Goal: Check status

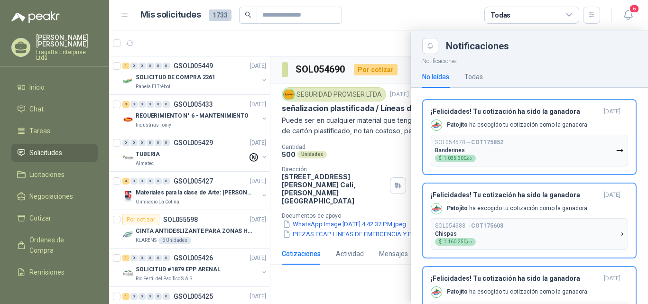
scroll to position [1099, 0]
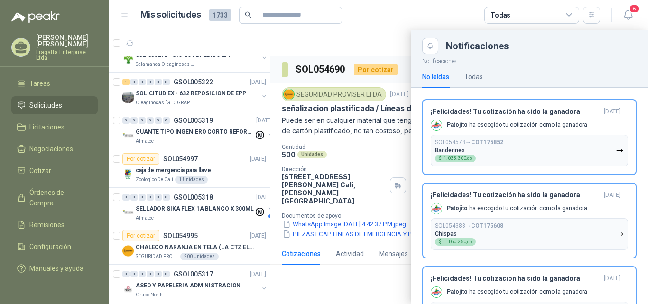
drag, startPoint x: 265, startPoint y: 211, endPoint x: 278, endPoint y: 90, distance: 121.2
click at [278, 90] on div at bounding box center [378, 167] width 539 height 274
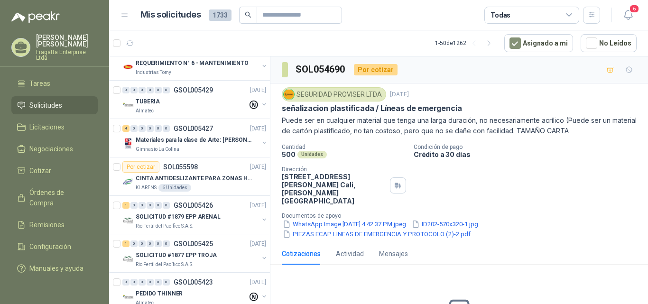
scroll to position [0, 0]
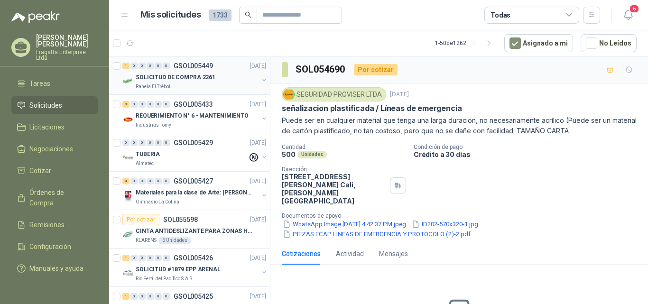
click at [228, 81] on div "SOLICITUD DE COMPRA 2261" at bounding box center [197, 77] width 123 height 11
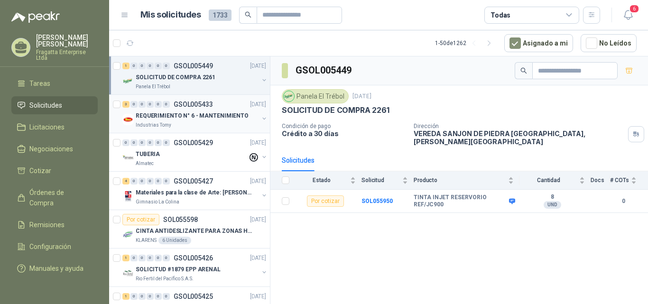
click at [218, 121] on div "Industrias Tomy" at bounding box center [197, 125] width 123 height 8
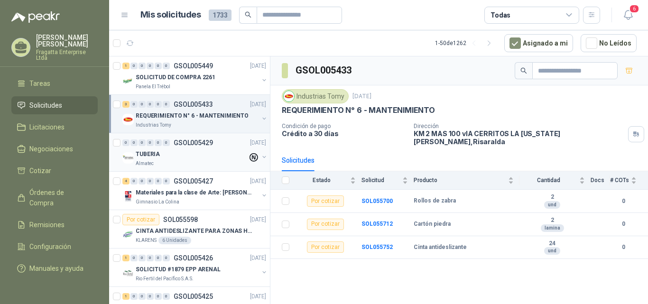
click at [222, 146] on div "0 0 0 0 0 0 GSOL005429 [DATE]" at bounding box center [195, 142] width 146 height 11
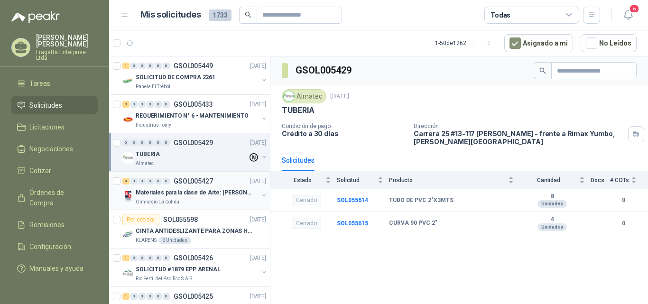
click at [224, 187] on div "4 0 0 0 0 0 GSOL005427 [DATE]" at bounding box center [195, 181] width 146 height 11
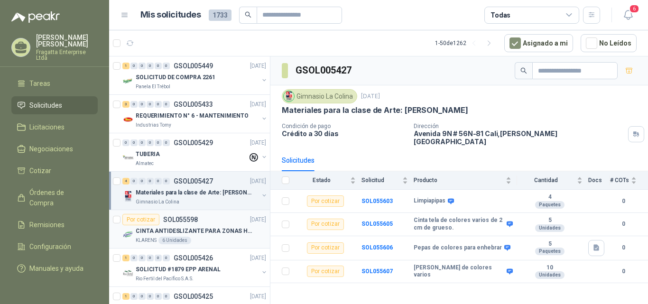
click at [228, 237] on div "KLARENS 6 Unidades" at bounding box center [201, 241] width 131 height 8
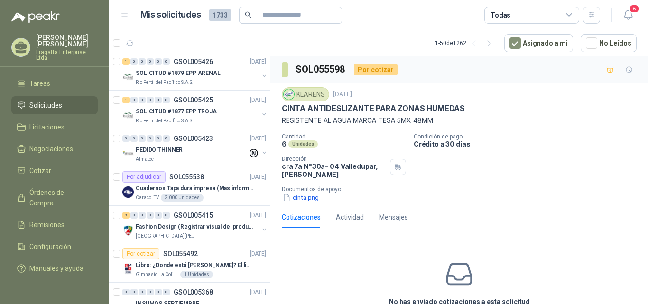
scroll to position [192, 0]
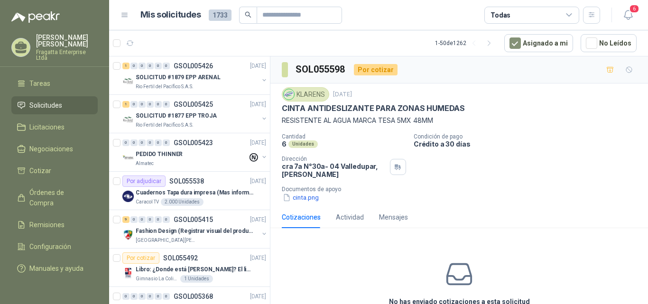
click at [567, 19] on icon at bounding box center [569, 15] width 9 height 9
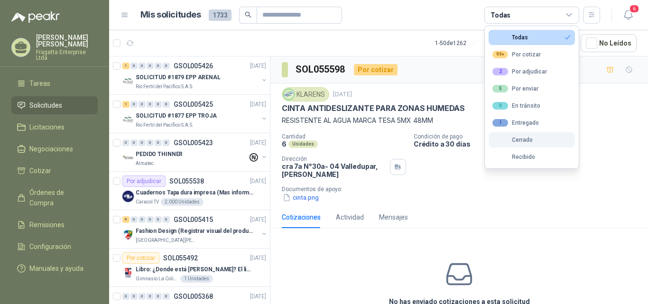
click at [527, 137] on div "Cerrado" at bounding box center [513, 140] width 40 height 7
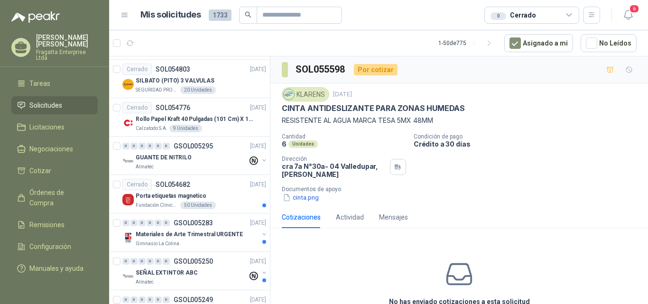
scroll to position [619, 0]
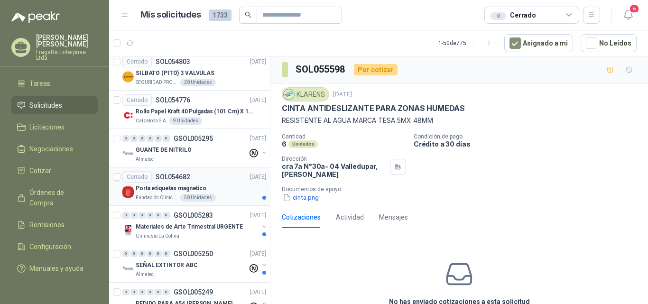
click at [167, 189] on p "Porta etiquetas magnetico" at bounding box center [171, 188] width 71 height 9
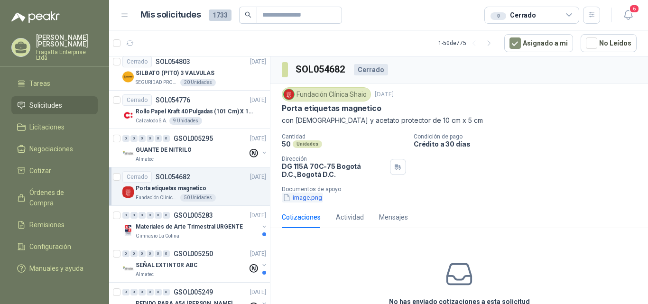
click at [308, 200] on button "image.png" at bounding box center [302, 198] width 41 height 10
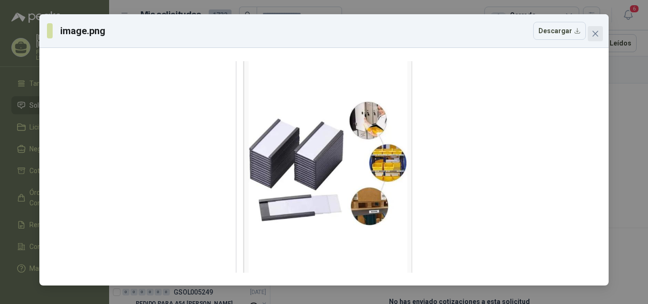
click at [598, 37] on icon "close" at bounding box center [596, 34] width 8 height 8
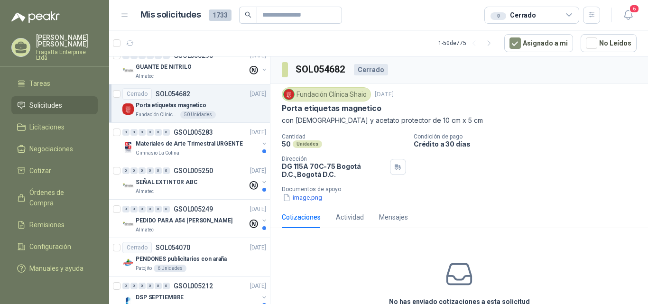
scroll to position [706, 0]
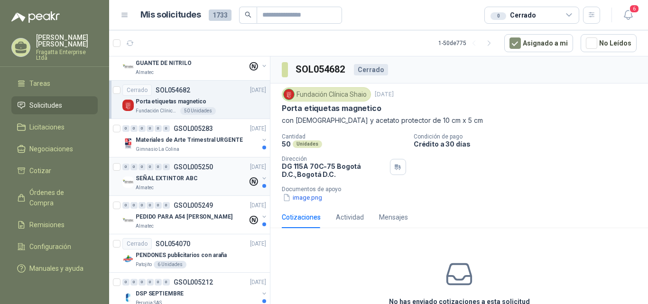
click at [208, 180] on div "SEÑAL EXTINTOR ABC" at bounding box center [192, 178] width 112 height 11
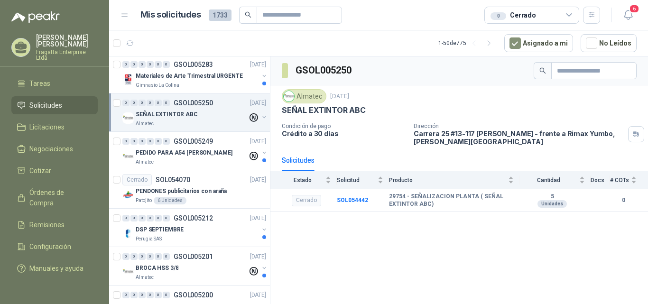
scroll to position [797, 0]
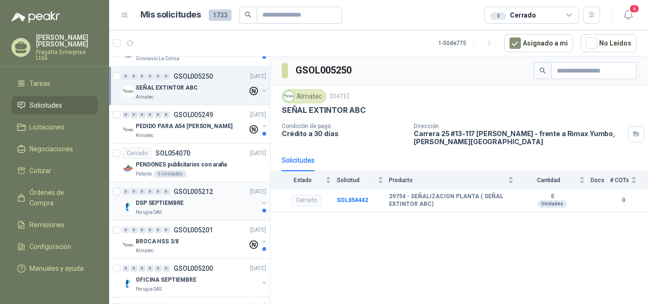
click at [216, 199] on div "DSP SEPTIEMBRE" at bounding box center [197, 202] width 123 height 11
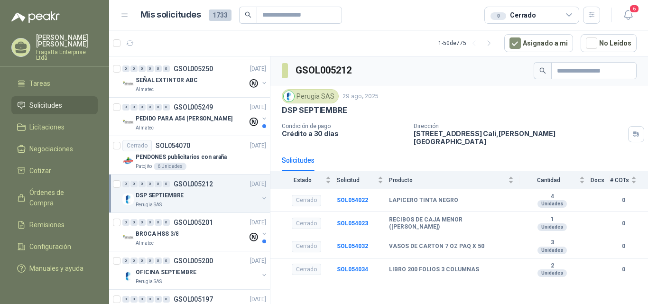
scroll to position [827, 0]
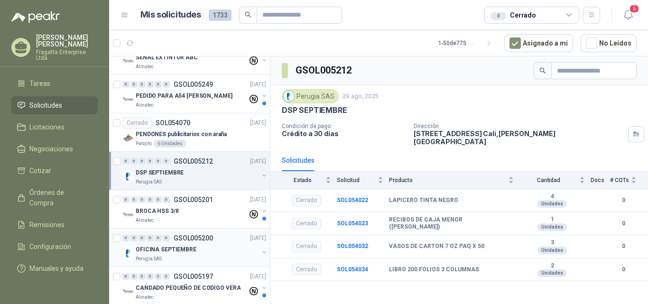
click at [218, 249] on div "OFICINA SEPTIEMBRE" at bounding box center [197, 249] width 123 height 11
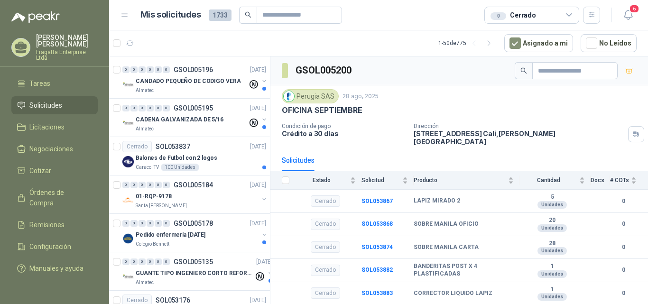
scroll to position [1076, 0]
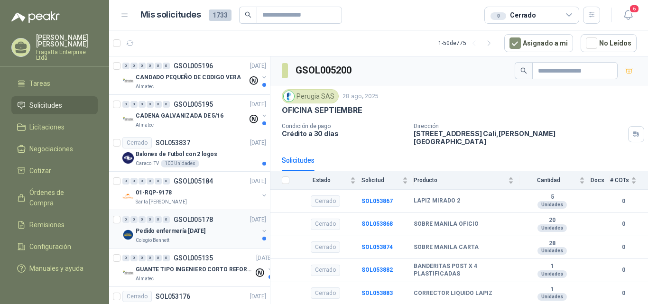
click at [229, 230] on div "Pedido enfermería [DATE]" at bounding box center [197, 230] width 123 height 11
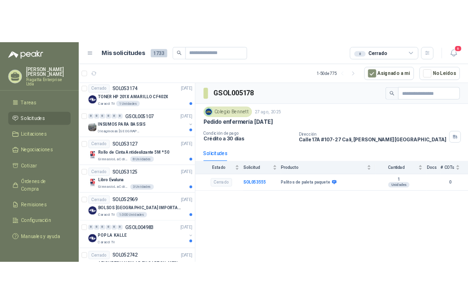
scroll to position [1398, 0]
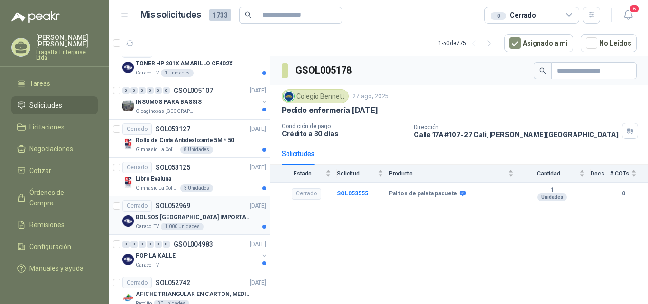
click at [215, 218] on p "BOLSOS [GEOGRAPHIC_DATA] IMPORTADO [GEOGRAPHIC_DATA]-397-1" at bounding box center [195, 217] width 118 height 9
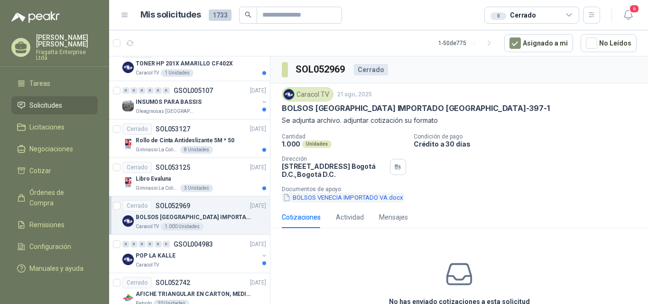
click at [333, 199] on button "BOLSOS VENECIA IMPORTADO VA.docx" at bounding box center [343, 198] width 122 height 10
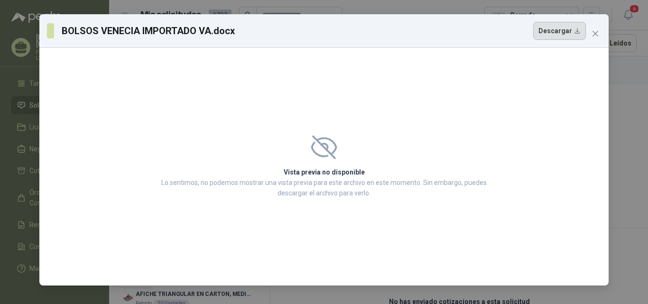
click at [570, 33] on button "Descargar" at bounding box center [559, 31] width 53 height 18
click at [599, 38] on button "Close" at bounding box center [595, 33] width 15 height 15
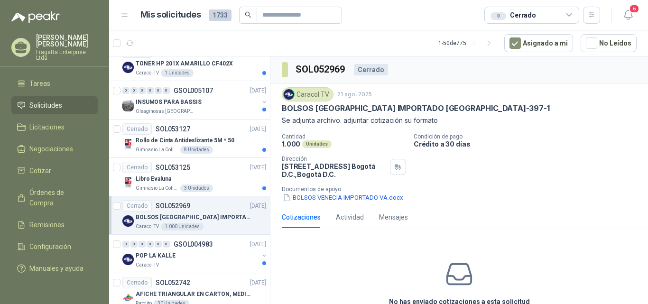
scroll to position [27, 0]
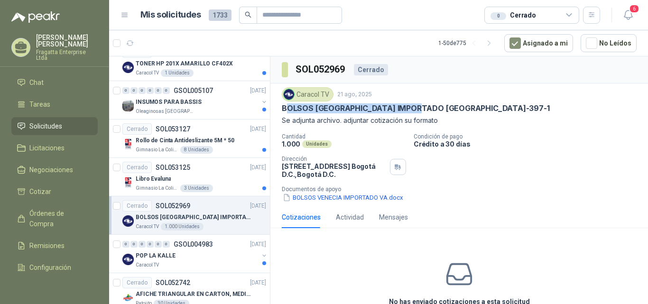
drag, startPoint x: 286, startPoint y: 109, endPoint x: 422, endPoint y: 106, distance: 136.2
click at [422, 106] on p "BOLSOS [GEOGRAPHIC_DATA] IMPORTADO [GEOGRAPHIC_DATA]-397-1" at bounding box center [416, 108] width 268 height 10
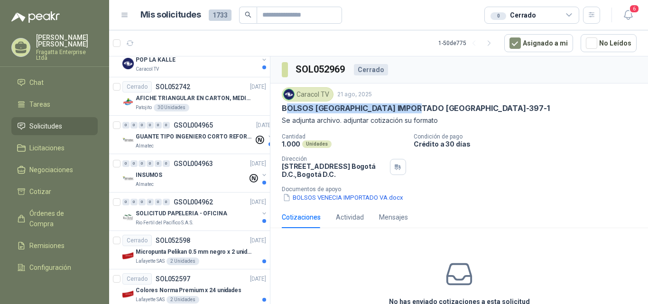
scroll to position [1597, 0]
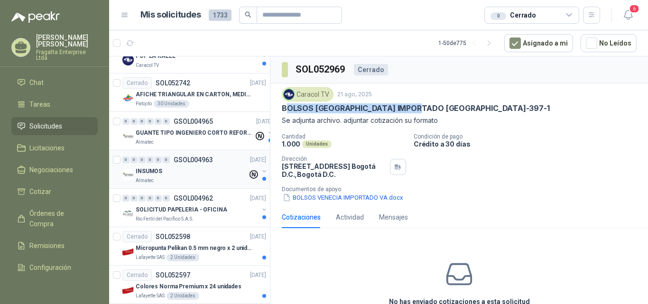
click at [191, 177] on div "Almatec" at bounding box center [192, 181] width 112 height 8
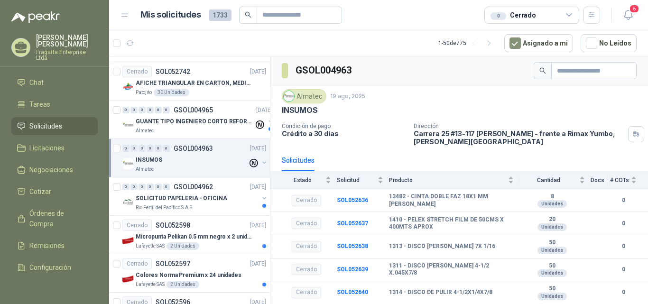
scroll to position [1613, 0]
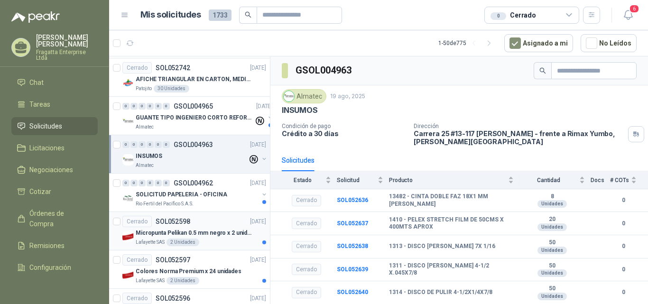
click at [223, 230] on p "Micropunta Pelikan 0.5 mm negro x 2 unidades" at bounding box center [195, 233] width 118 height 9
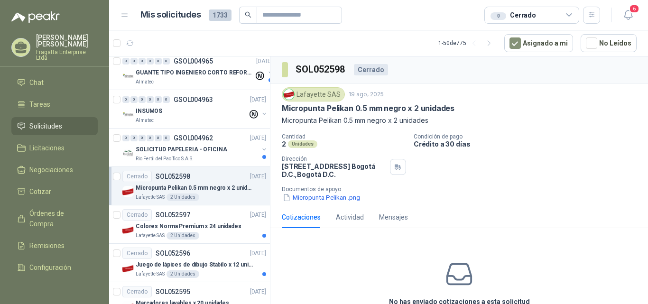
scroll to position [1658, 0]
click at [227, 254] on div "Cerrado SOL052596 [DATE]" at bounding box center [194, 252] width 144 height 11
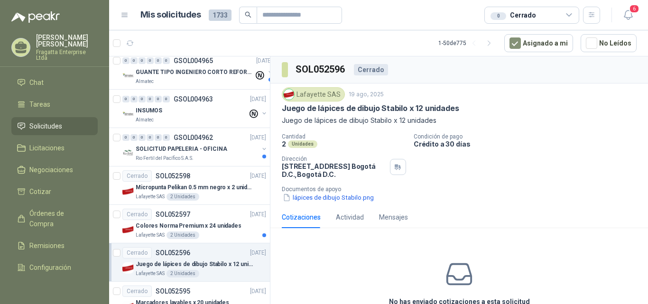
scroll to position [1692, 0]
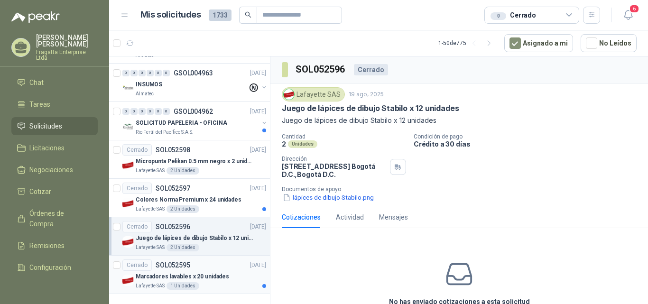
click at [234, 271] on div "Marcadores lavables x 20 unidades" at bounding box center [201, 276] width 131 height 11
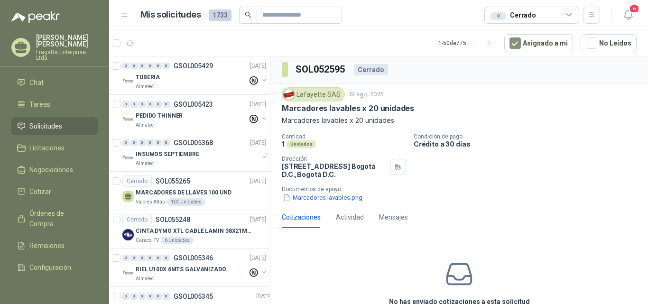
click at [574, 12] on div "0 Cerrado" at bounding box center [532, 15] width 95 height 17
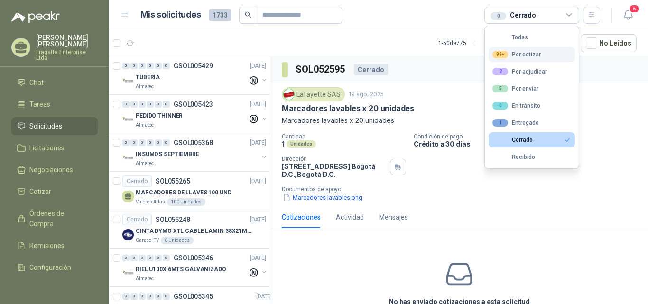
click at [531, 56] on div "99+ Por cotizar" at bounding box center [517, 55] width 48 height 8
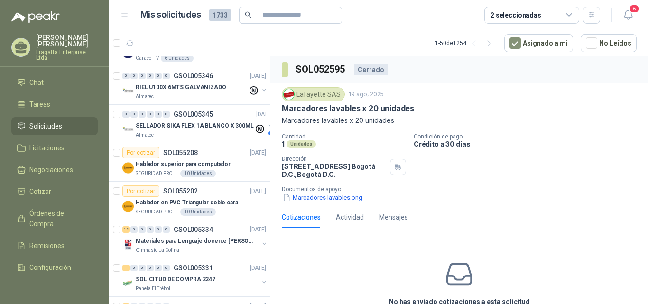
scroll to position [801, 0]
